Goal: Register for event/course

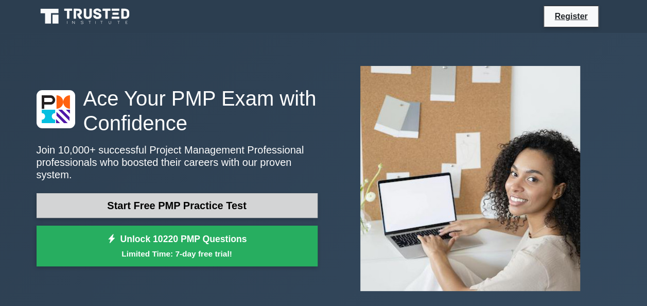
click at [171, 204] on link "Start Free PMP Practice Test" at bounding box center [177, 205] width 281 height 25
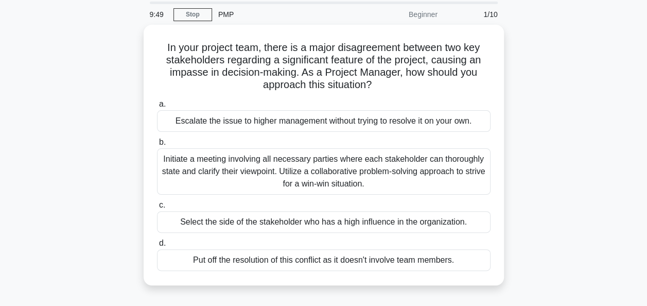
scroll to position [51, 0]
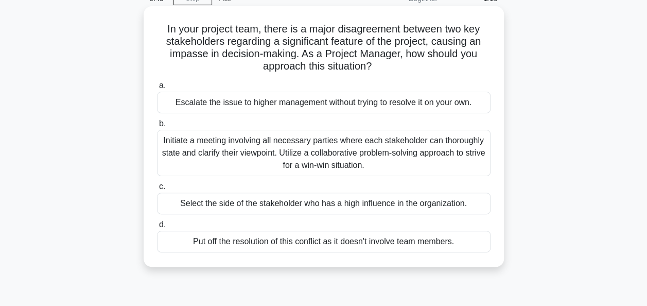
click at [265, 148] on div "Initiate a meeting involving all necessary parties where each stakeholder can t…" at bounding box center [323, 153] width 333 height 46
click at [157, 127] on input "b. Initiate a meeting involving all necessary parties where each stakeholder ca…" at bounding box center [157, 123] width 0 height 7
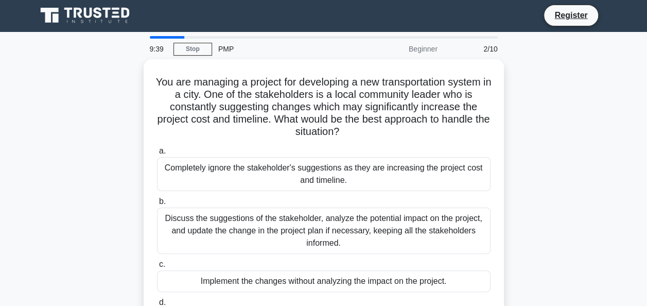
scroll to position [0, 0]
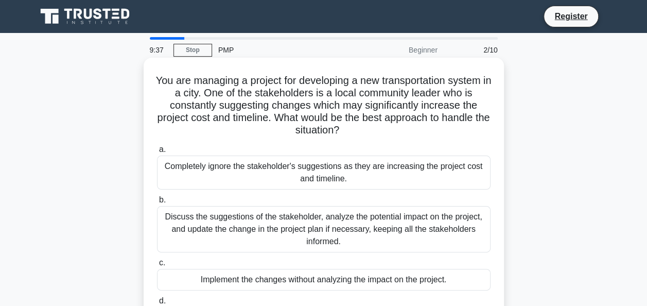
click at [287, 233] on div "Discuss the suggestions of the stakeholder, analyze the potential impact on the…" at bounding box center [323, 229] width 333 height 46
click at [157, 203] on input "b. Discuss the suggestions of the stakeholder, analyze the potential impact on …" at bounding box center [157, 200] width 0 height 7
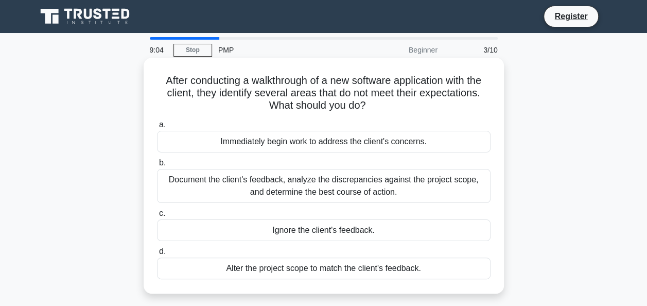
click at [321, 182] on div "Document the client's feedback, analyze the discrepancies against the project s…" at bounding box center [323, 186] width 333 height 34
click at [157, 166] on input "b. Document the client's feedback, analyze the discrepancies against the projec…" at bounding box center [157, 163] width 0 height 7
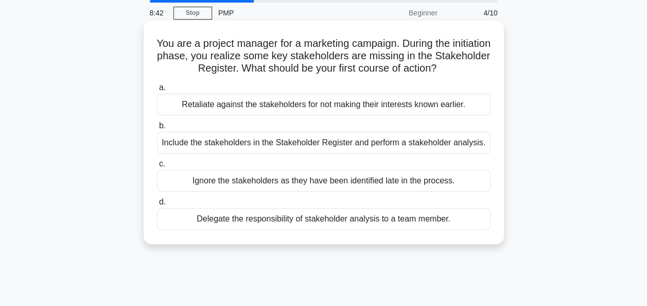
scroll to position [51, 0]
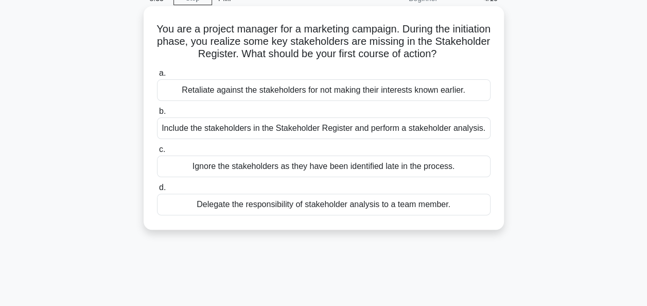
click at [238, 130] on div "Include the stakeholders in the Stakeholder Register and perform a stakeholder …" at bounding box center [323, 128] width 333 height 22
click at [157, 115] on input "b. Include the stakeholders in the Stakeholder Register and perform a stakehold…" at bounding box center [157, 111] width 0 height 7
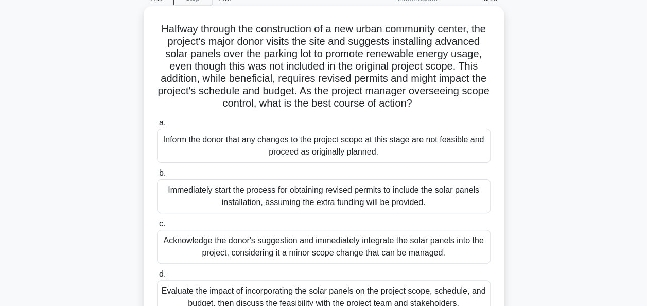
click at [274, 153] on div "Inform the donor that any changes to the project scope at this stage are not fe…" at bounding box center [323, 146] width 333 height 34
click at [157, 126] on input "a. Inform the donor that any changes to the project scope at this stage are not…" at bounding box center [157, 122] width 0 height 7
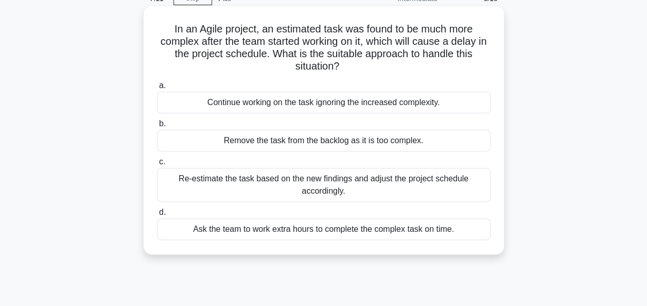
click at [320, 186] on div "Re-estimate the task based on the new findings and adjust the project schedule …" at bounding box center [323, 185] width 333 height 34
click at [157, 165] on input "c. Re-estimate the task based on the new findings and adjust the project schedu…" at bounding box center [157, 161] width 0 height 7
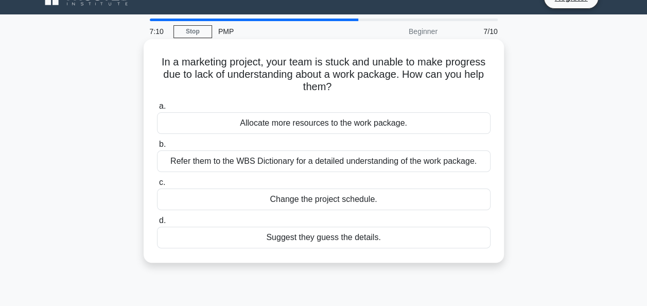
scroll to position [0, 0]
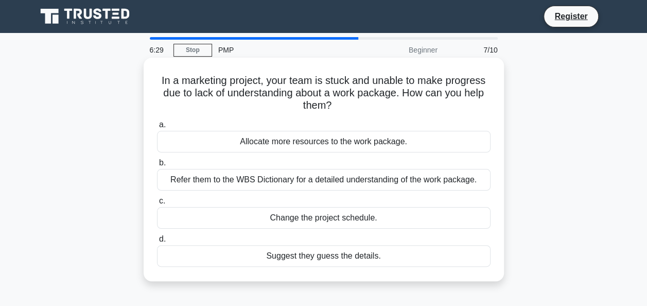
click at [320, 181] on div "Refer them to the WBS Dictionary for a detailed understanding of the work packa…" at bounding box center [323, 180] width 333 height 22
click at [157, 166] on input "b. Refer them to the WBS Dictionary for a detailed understanding of the work pa…" at bounding box center [157, 163] width 0 height 7
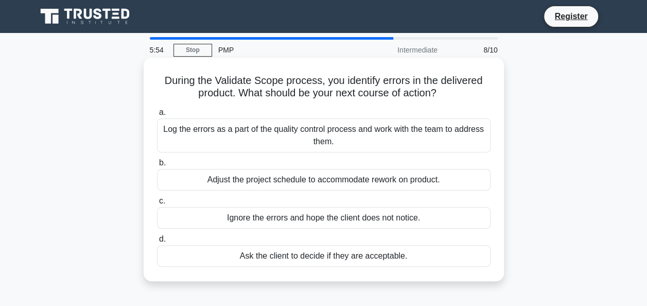
click at [243, 127] on div "Log the errors as a part of the quality control process and work with the team …" at bounding box center [323, 135] width 333 height 34
click at [157, 116] on input "a. Log the errors as a part of the quality control process and work with the te…" at bounding box center [157, 112] width 0 height 7
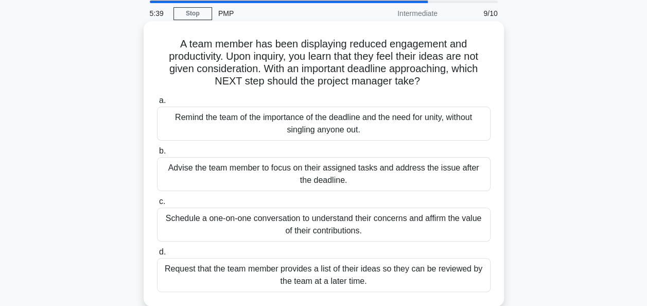
scroll to position [51, 0]
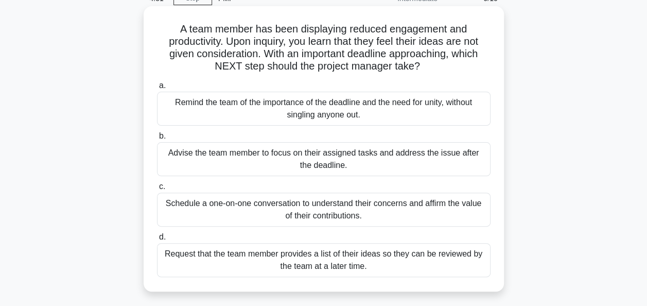
click at [398, 213] on div "Schedule a one-on-one conversation to understand their concerns and affirm the …" at bounding box center [323, 209] width 333 height 34
click at [157, 190] on input "c. Schedule a one-on-one conversation to understand their concerns and affirm t…" at bounding box center [157, 186] width 0 height 7
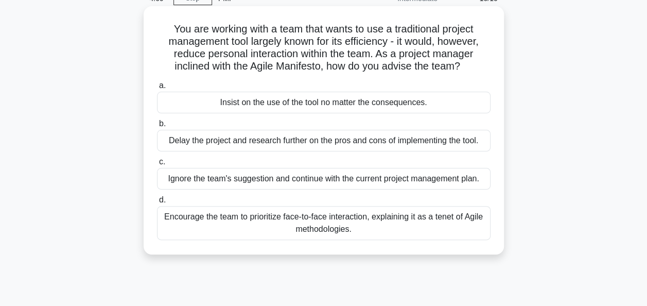
click at [327, 219] on div "Encourage the team to prioritize face-to-face interaction, explaining it as a t…" at bounding box center [323, 223] width 333 height 34
click at [157, 203] on input "d. Encourage the team to prioritize face-to-face interaction, explaining it as …" at bounding box center [157, 200] width 0 height 7
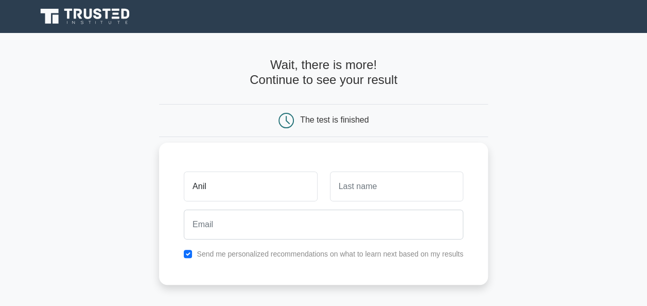
type input "Anil"
type input "Thapa"
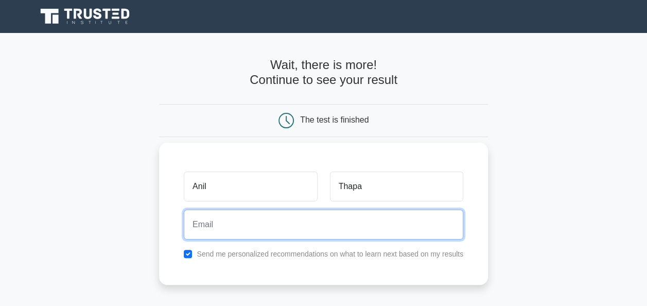
click at [256, 227] on input "email" at bounding box center [323, 224] width 279 height 30
type input "[EMAIL_ADDRESS][DOMAIN_NAME]"
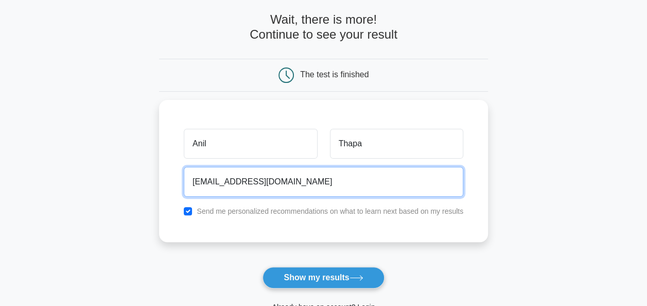
scroll to position [103, 0]
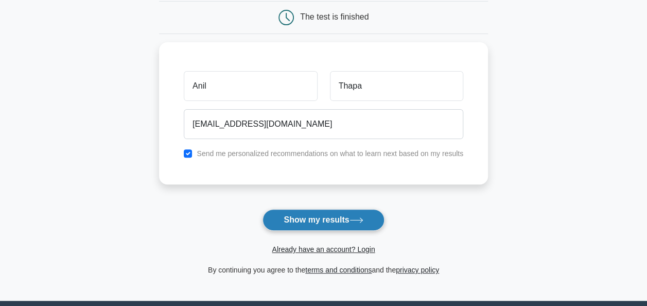
click at [337, 219] on button "Show my results" at bounding box center [322, 220] width 121 height 22
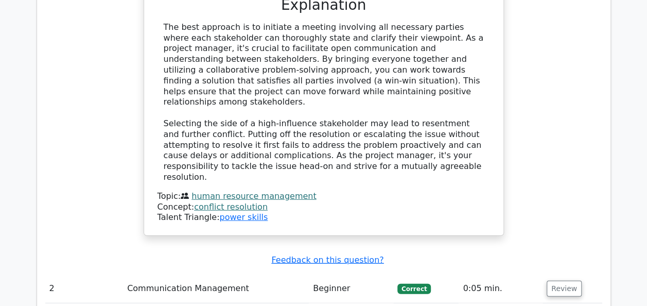
scroll to position [1286, 0]
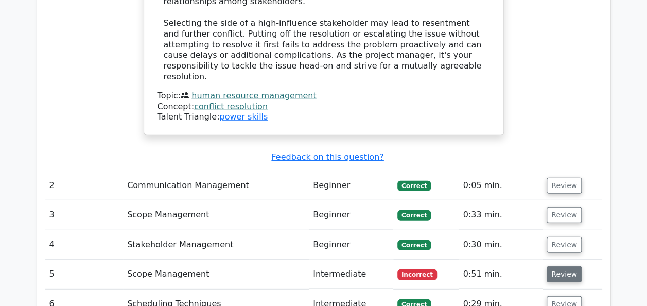
click at [561, 266] on button "Review" at bounding box center [563, 274] width 35 height 16
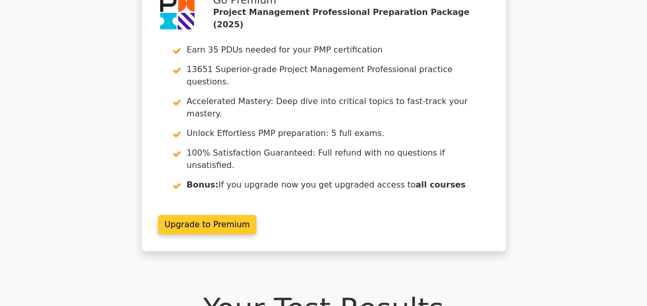
scroll to position [0, 0]
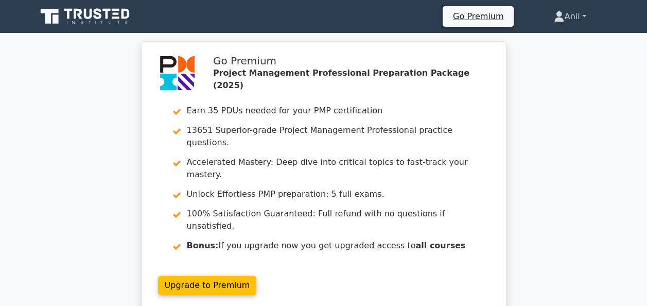
click at [584, 14] on link "Anil" at bounding box center [569, 16] width 81 height 21
click at [529, 137] on div "Go Premium Project Management Professional Preparation Package (2025) Earn 35 P…" at bounding box center [323, 182] width 647 height 283
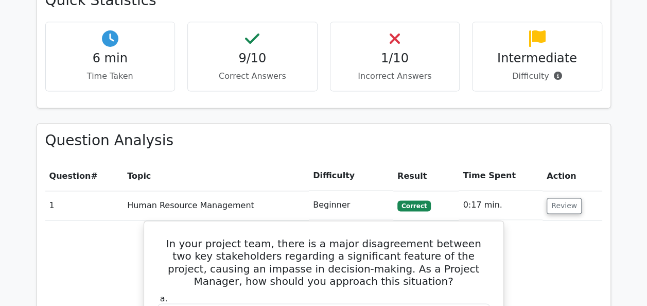
scroll to position [720, 0]
